Goal: Find specific page/section: Find specific page/section

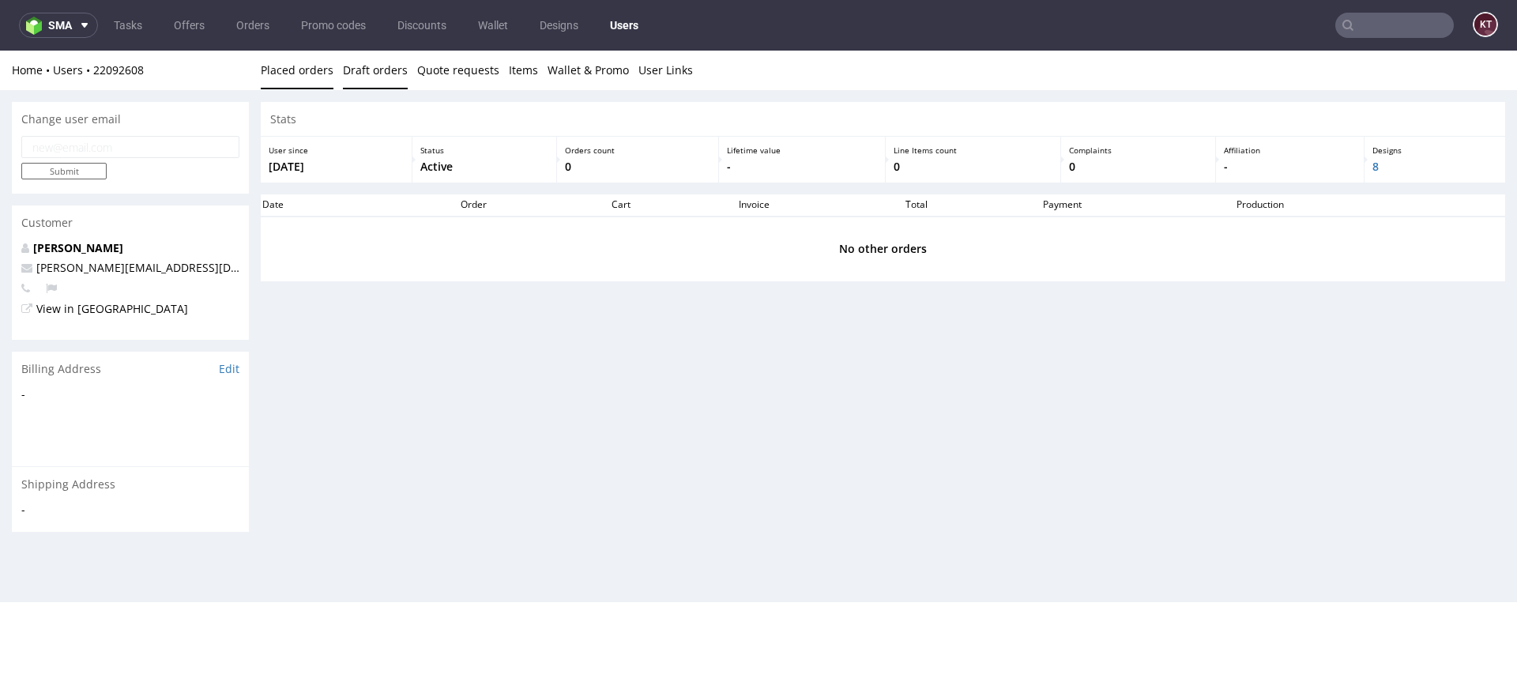
click at [359, 71] on link "Draft orders" at bounding box center [375, 70] width 65 height 39
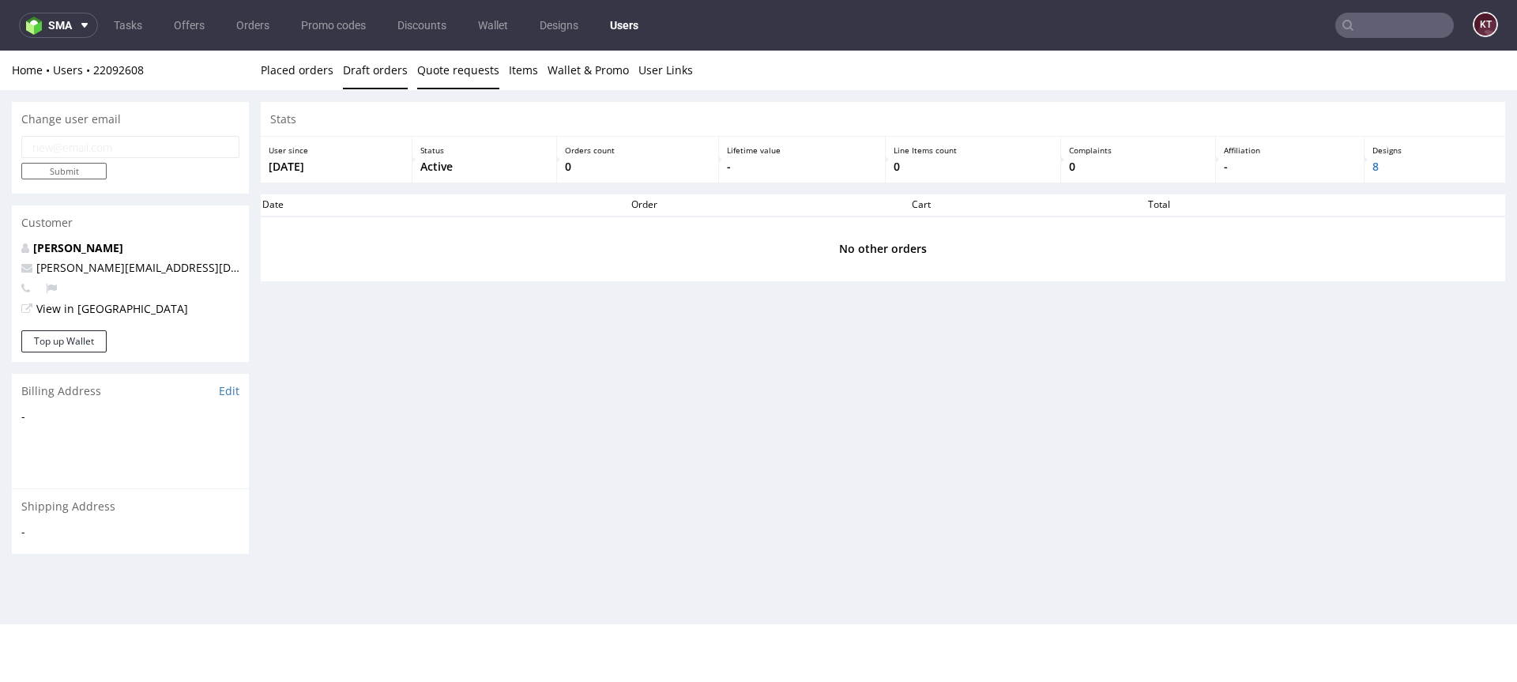
click at [470, 66] on link "Quote requests" at bounding box center [458, 70] width 82 height 39
click at [518, 62] on link "Items" at bounding box center [523, 70] width 29 height 39
click at [550, 65] on link "Wallet & Promo" at bounding box center [587, 70] width 81 height 39
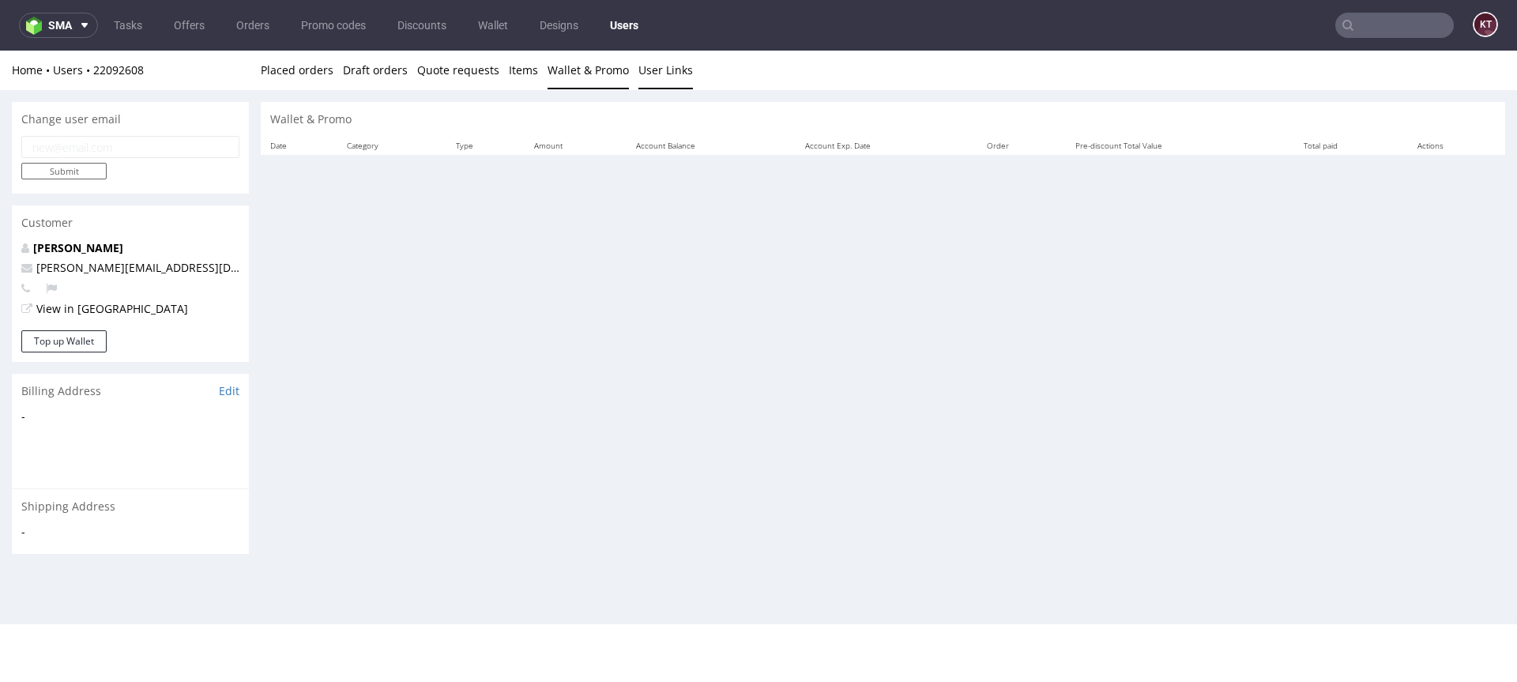
click at [638, 67] on link "User Links" at bounding box center [665, 70] width 55 height 39
